Goal: Obtain resource: Download file/media

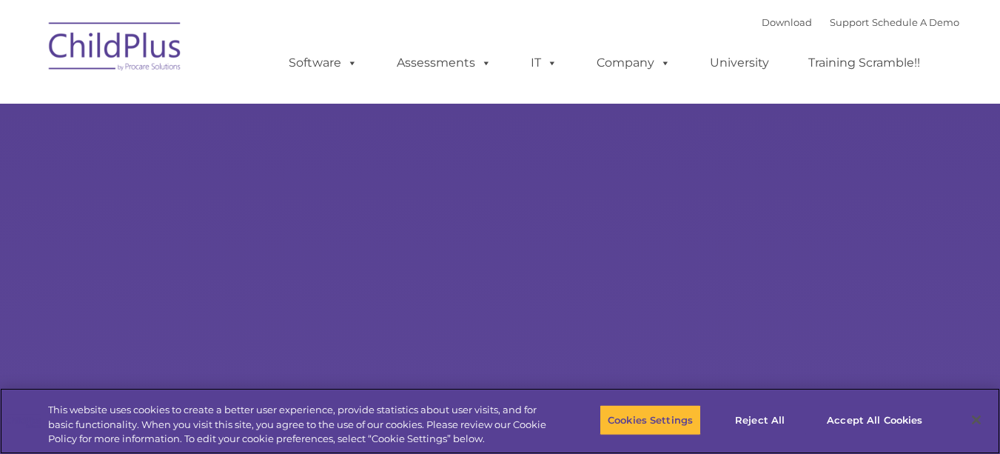
select select "MEDIUM"
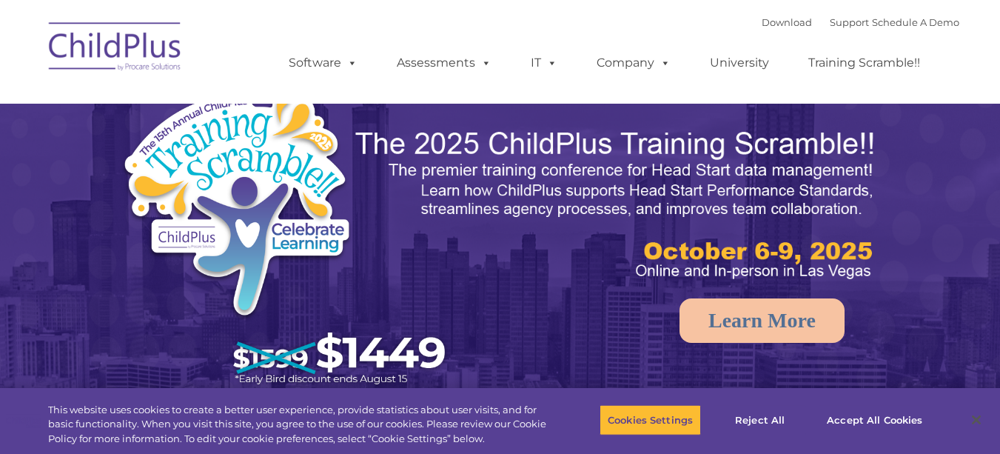
select select "MEDIUM"
click at [116, 27] on img at bounding box center [115, 49] width 148 height 74
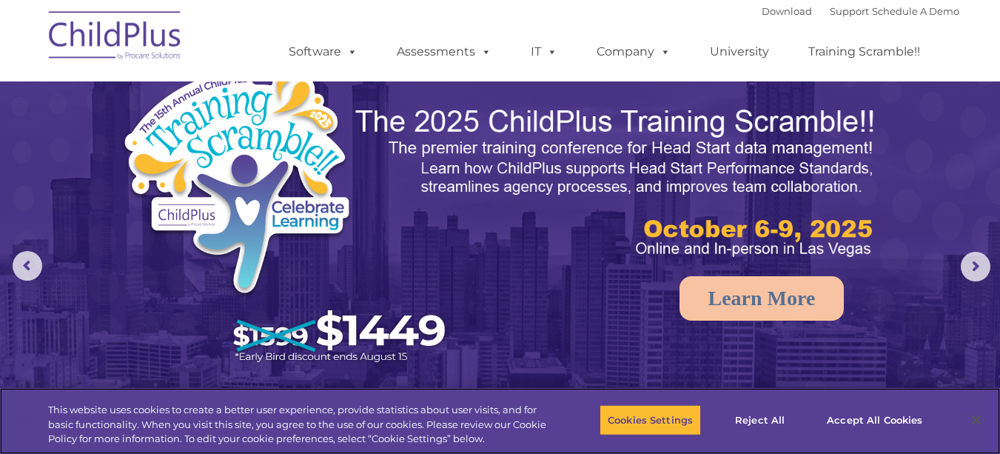
scroll to position [1, 0]
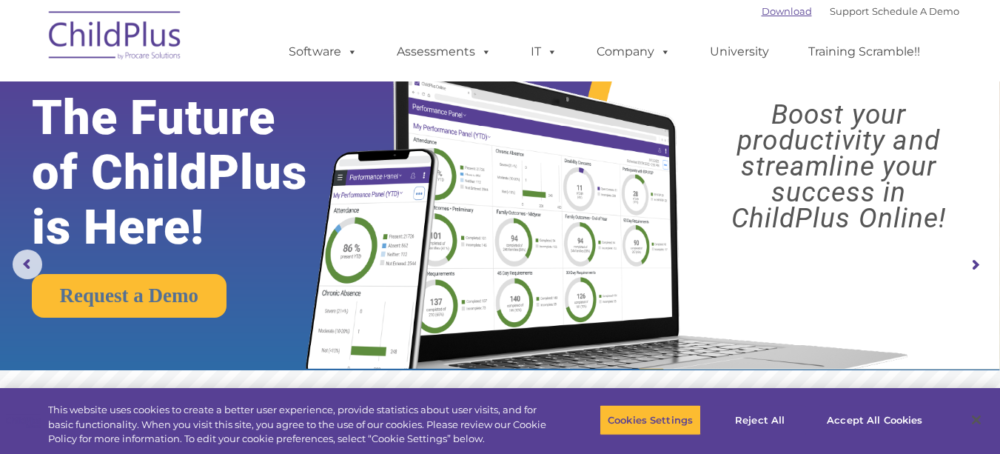
click at [778, 16] on link "Download" at bounding box center [786, 11] width 50 height 12
